Goal: Information Seeking & Learning: Learn about a topic

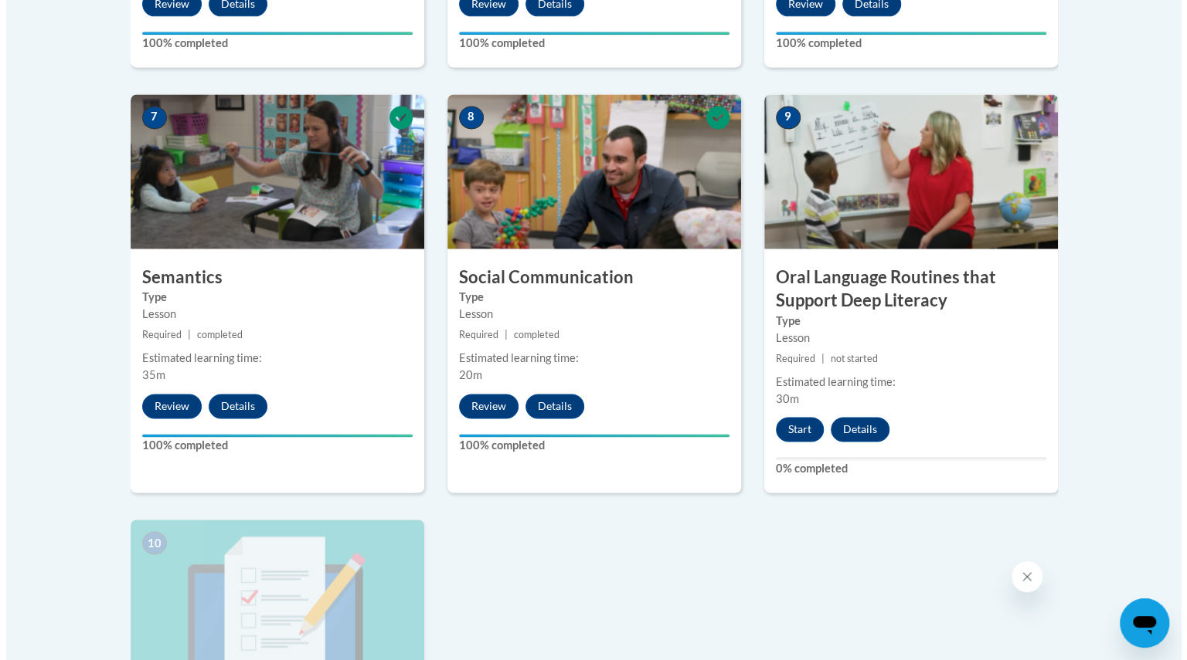
scroll to position [1277, 0]
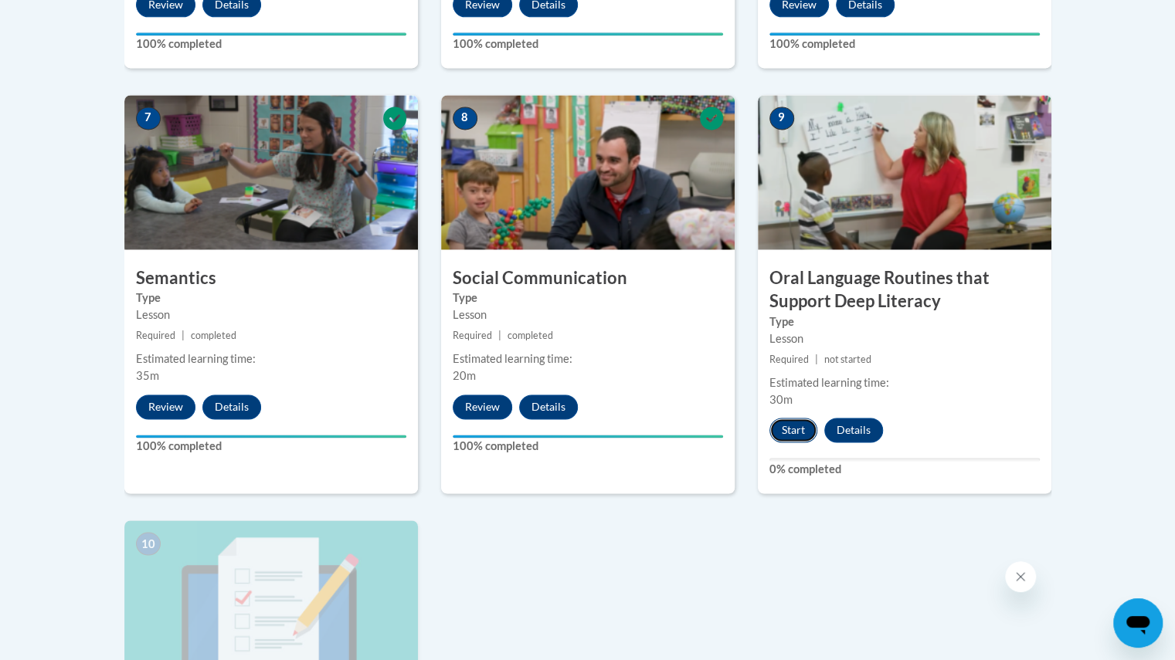
click at [788, 424] on button "Start" at bounding box center [793, 430] width 48 height 25
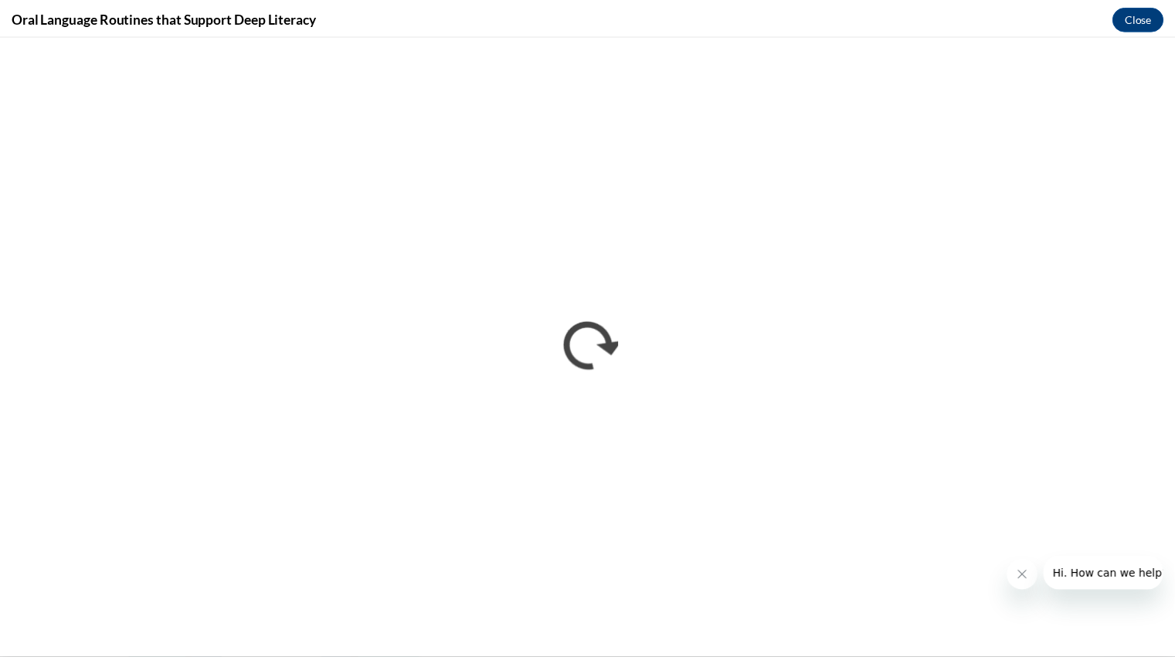
scroll to position [0, 0]
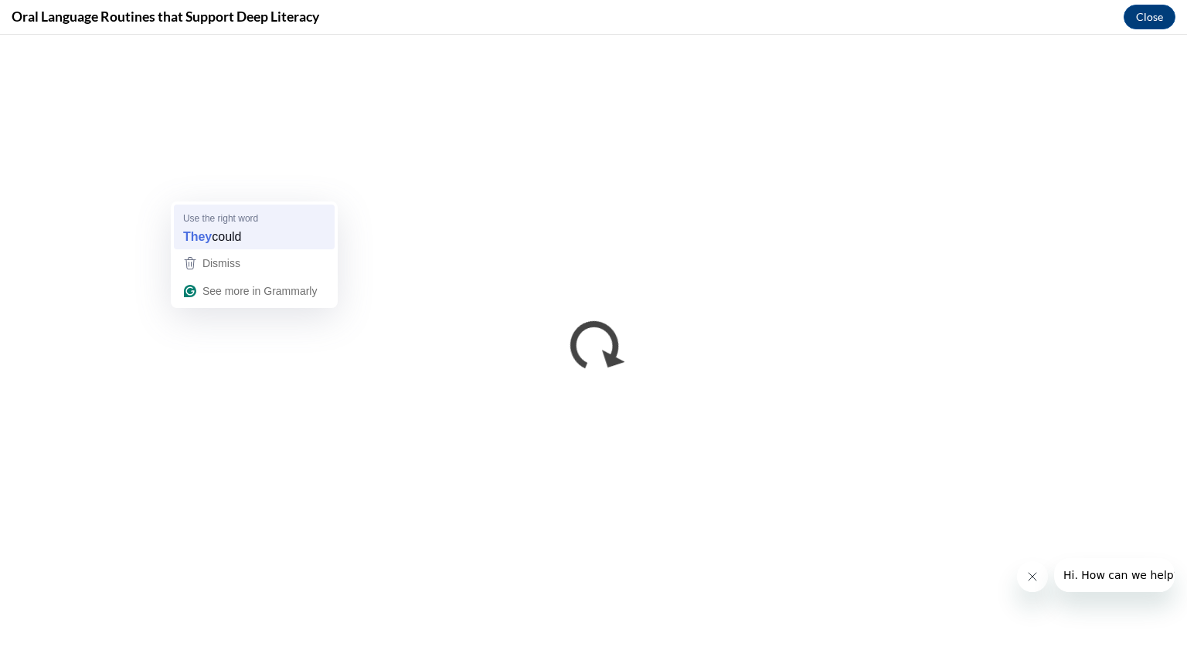
click at [258, 228] on div "They could" at bounding box center [254, 237] width 148 height 25
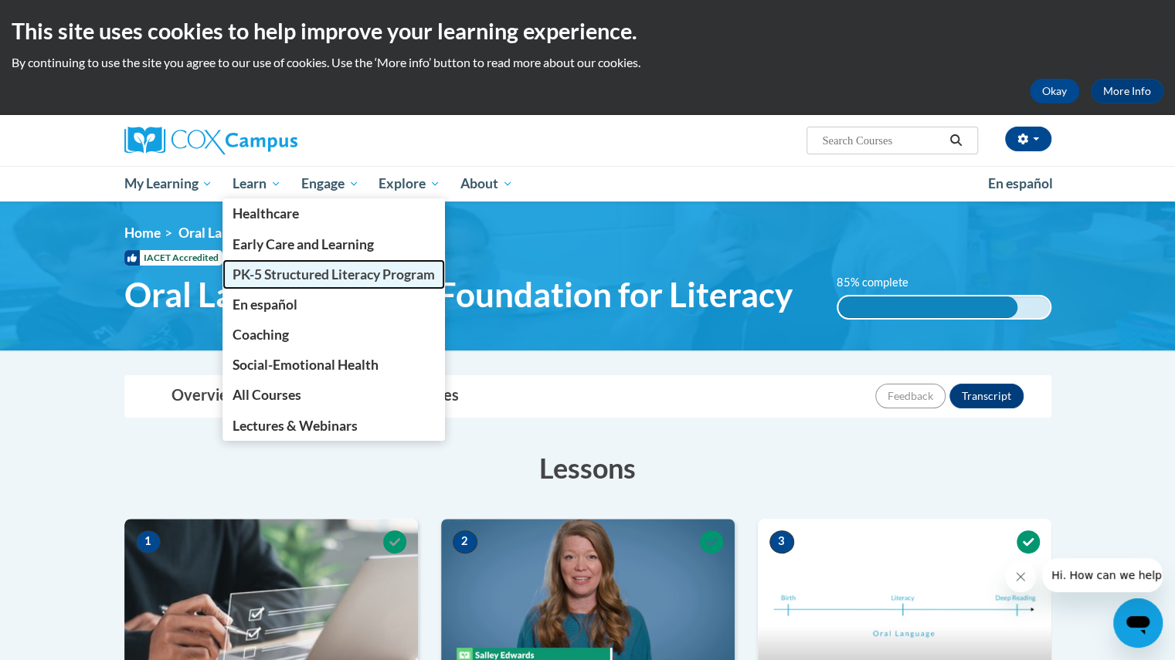
click at [247, 280] on span "PK-5 Structured Literacy Program" at bounding box center [334, 275] width 202 height 16
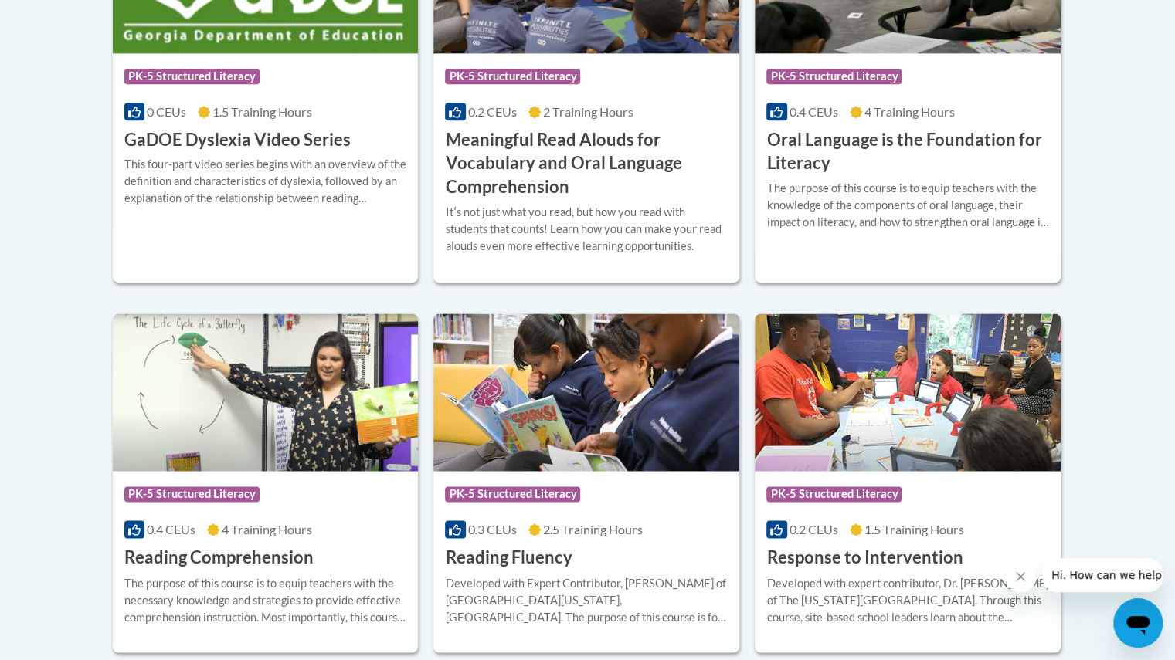
scroll to position [1146, 0]
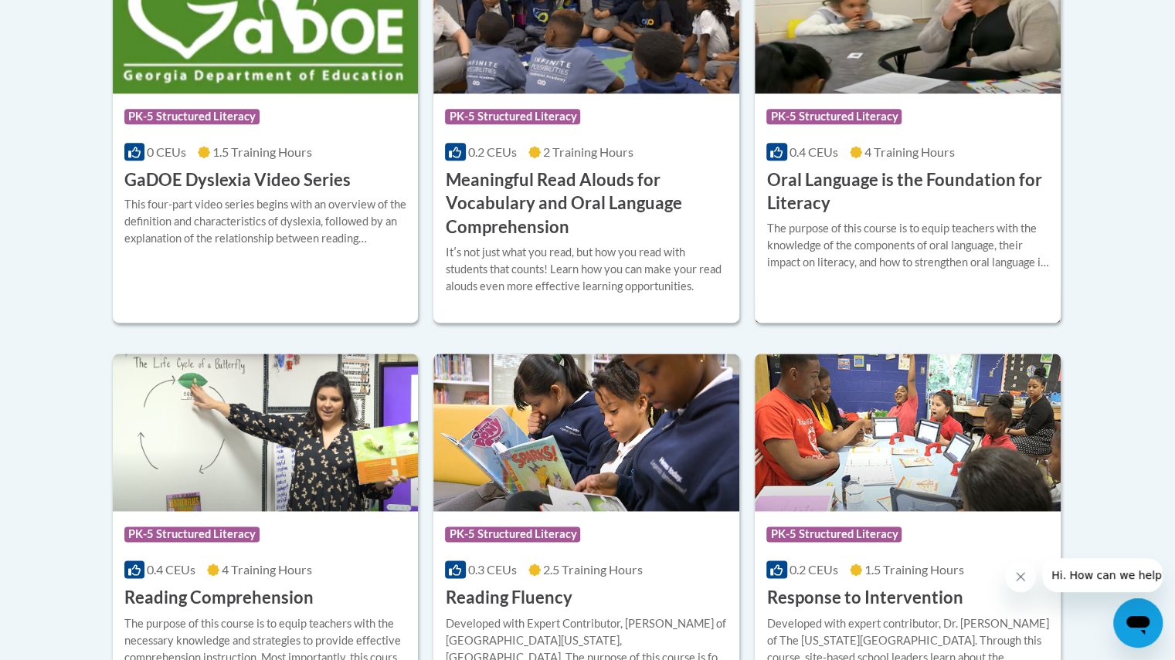
click at [854, 169] on h3 "Oral Language is the Foundation for Literacy" at bounding box center [907, 192] width 283 height 48
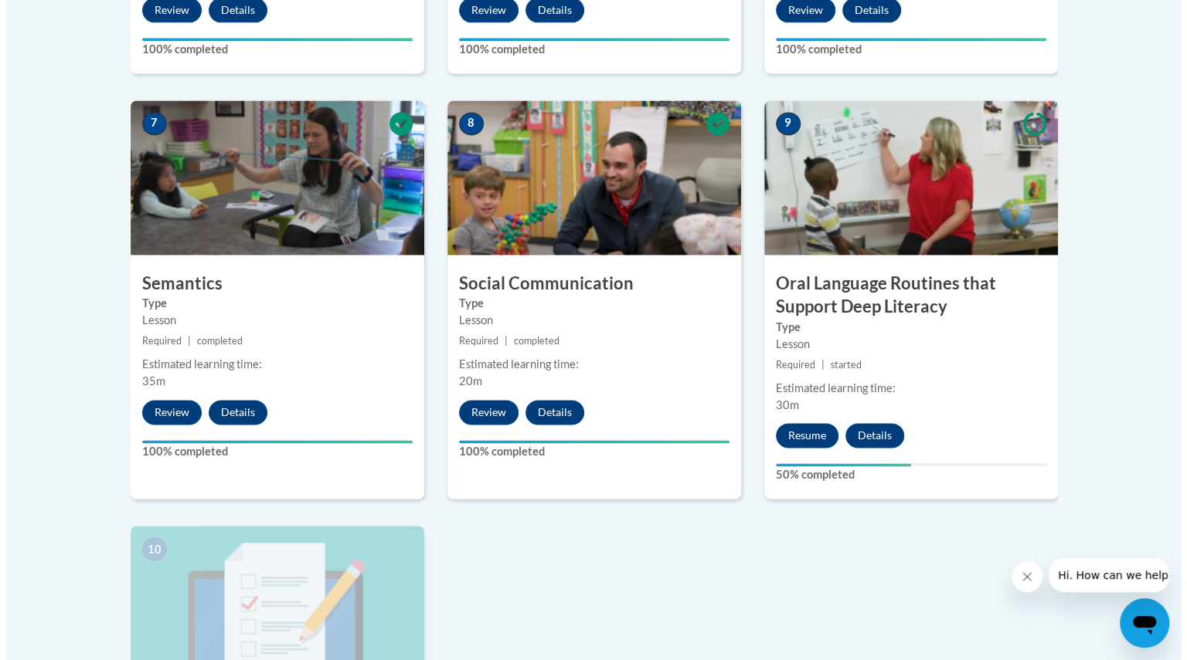
scroll to position [1290, 0]
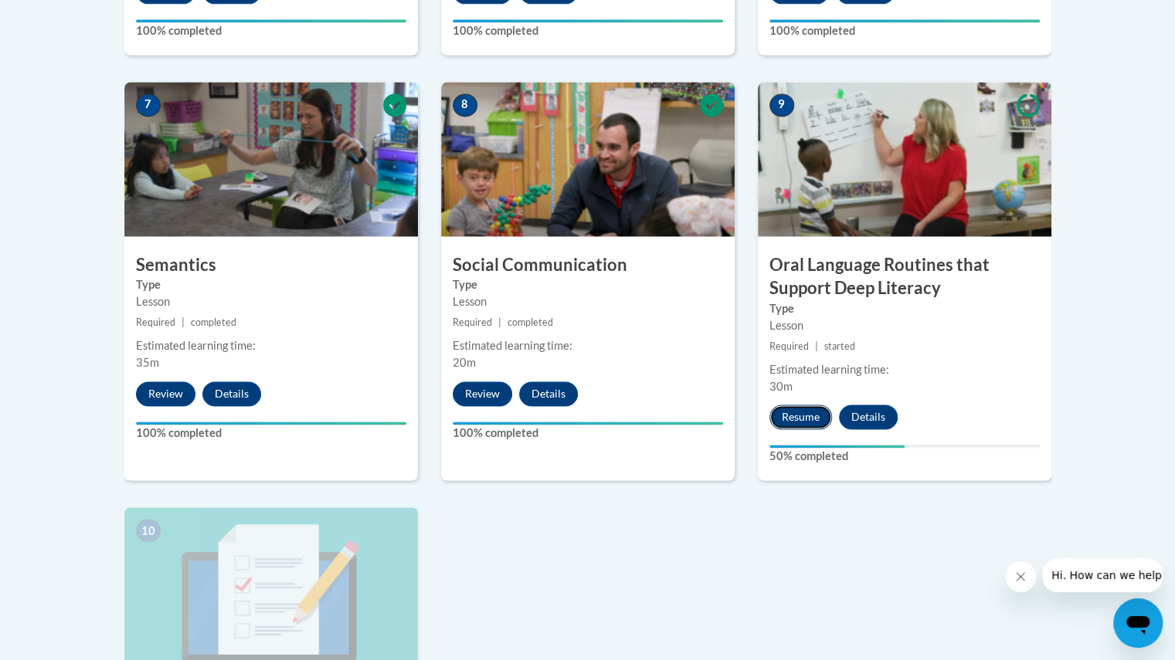
click at [797, 409] on button "Resume" at bounding box center [800, 417] width 63 height 25
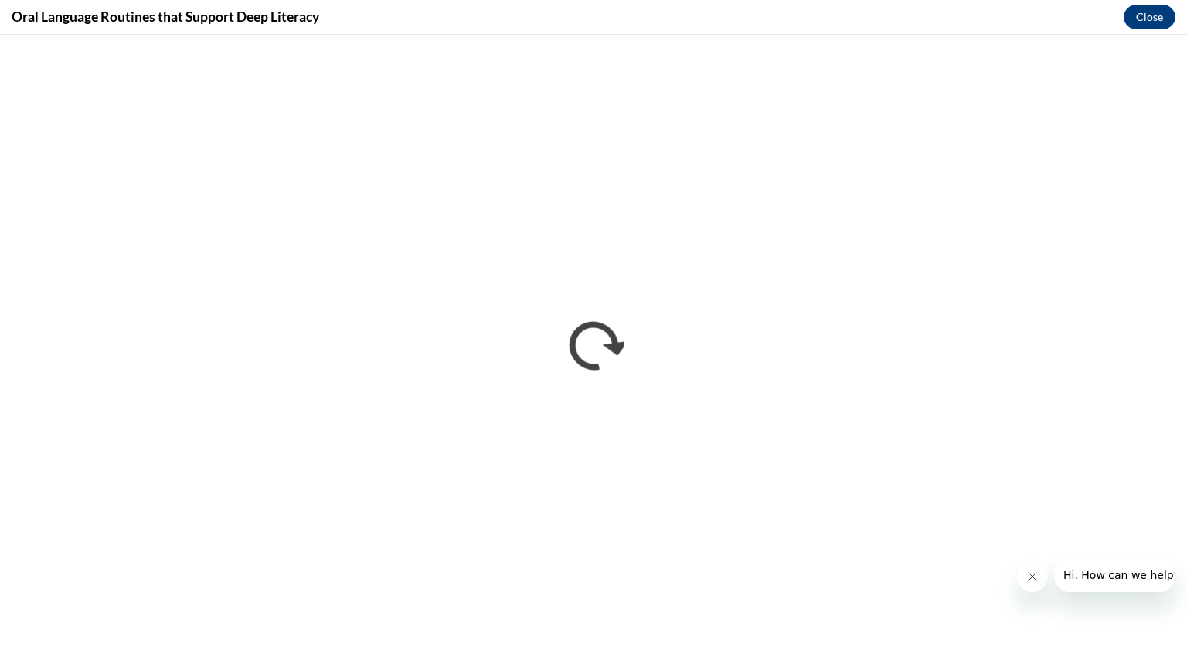
scroll to position [0, 0]
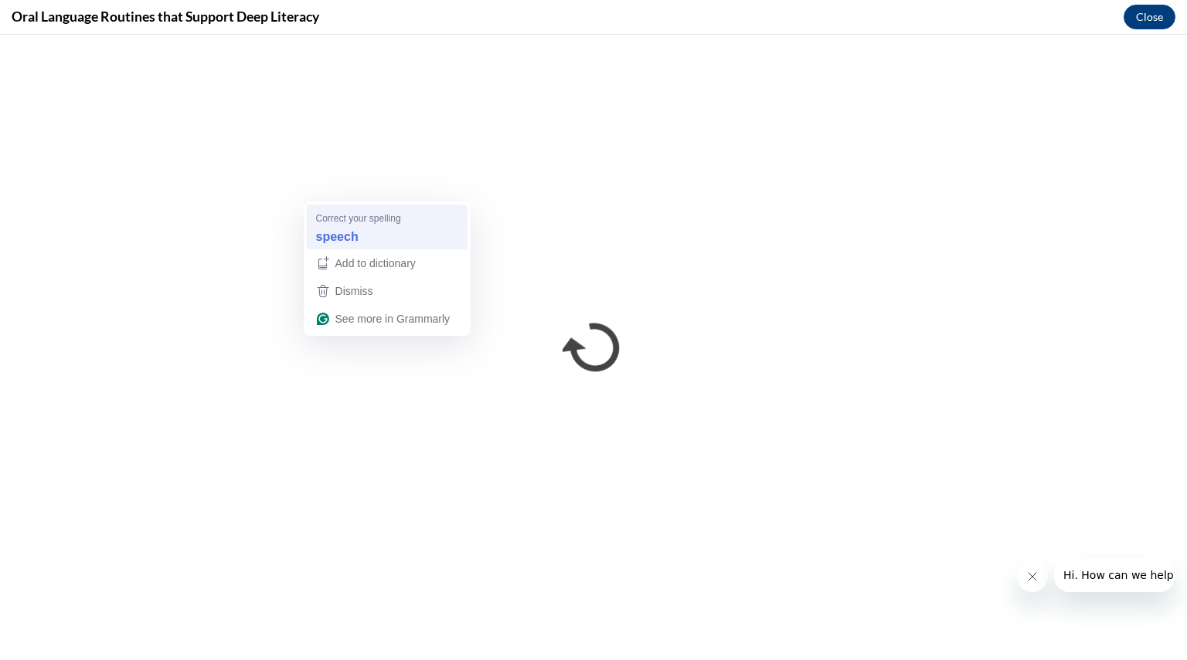
click at [365, 226] on div "speech" at bounding box center [387, 237] width 148 height 25
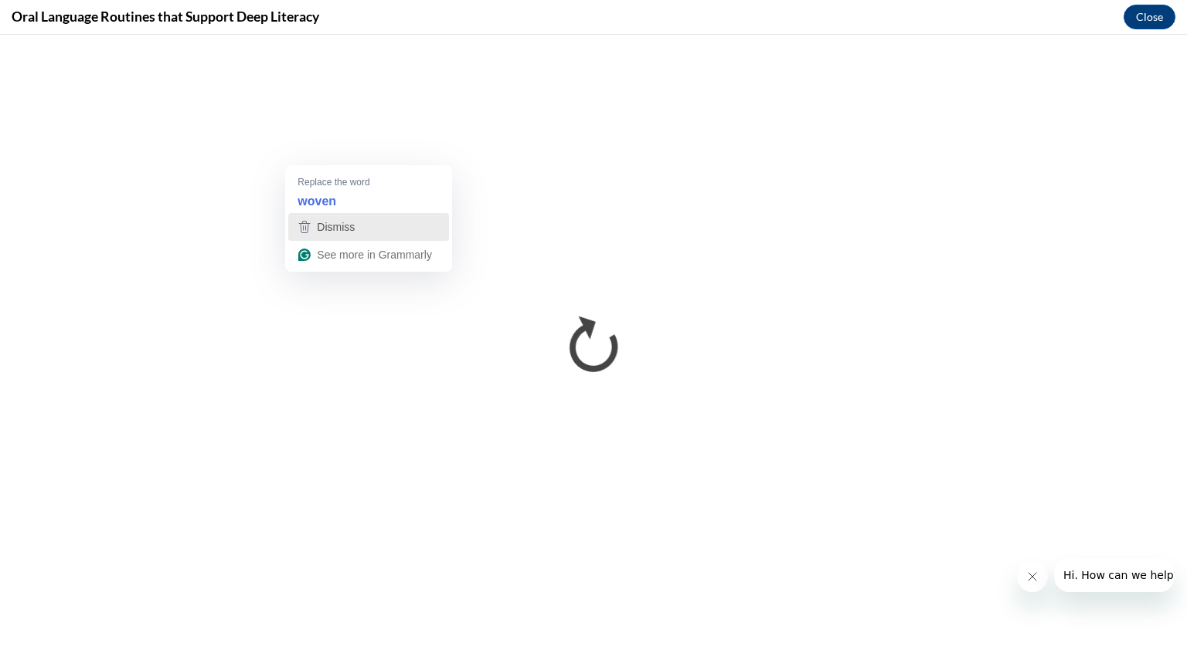
click at [400, 218] on div "Dismiss" at bounding box center [368, 227] width 147 height 23
